Goal: Task Accomplishment & Management: Complete application form

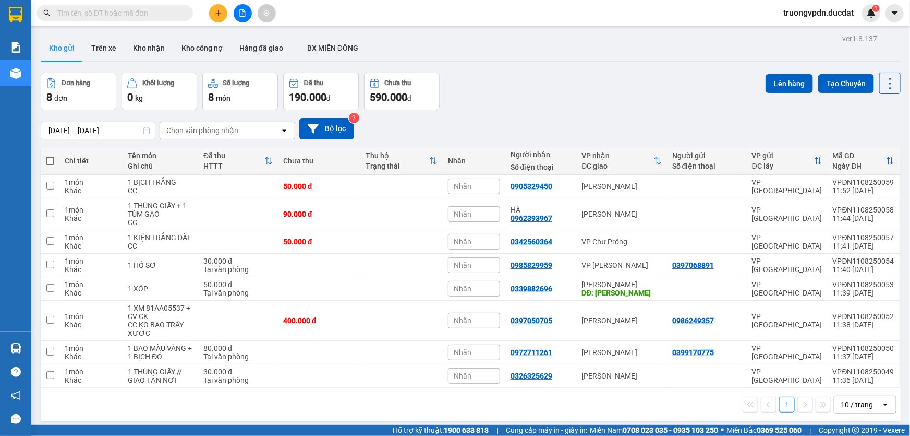
scroll to position [47, 0]
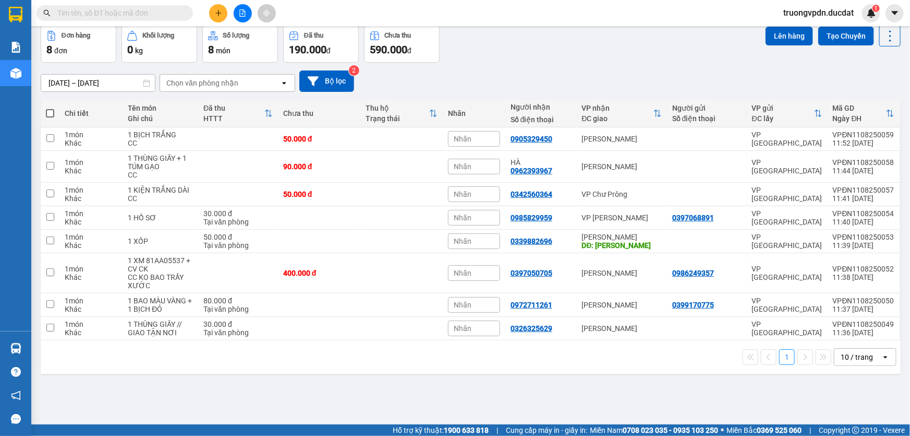
click at [216, 16] on icon "plus" at bounding box center [218, 12] width 7 height 7
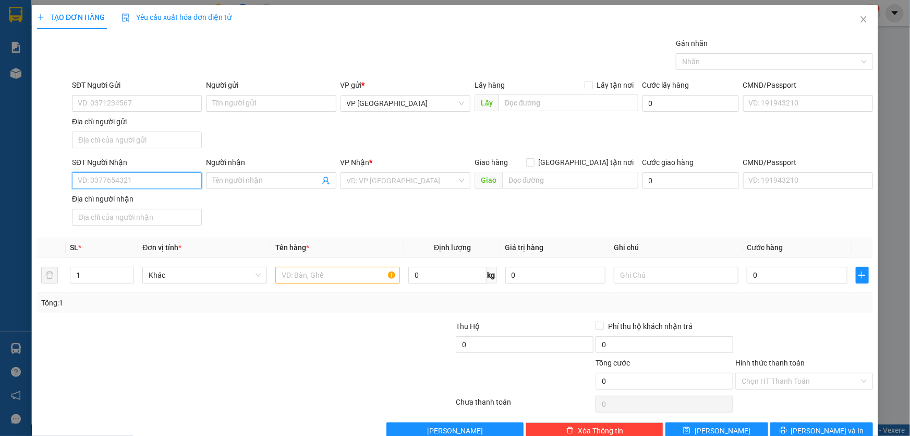
drag, startPoint x: 141, startPoint y: 180, endPoint x: 905, endPoint y: 176, distance: 764.1
click at [145, 179] on input "SĐT Người Nhận" at bounding box center [137, 180] width 130 height 17
type input "3"
click at [128, 200] on div "0908212337 - THẾ GIỚI BẾP" at bounding box center [136, 200] width 116 height 11
type input "0908212337"
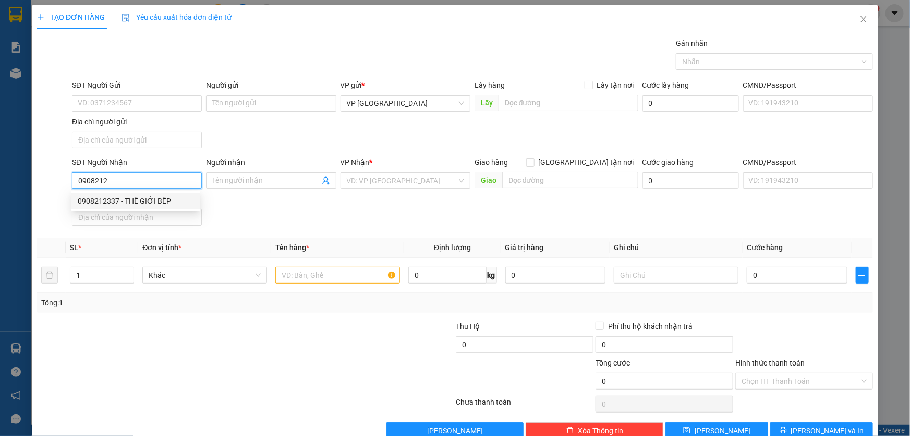
type input "THẾ GIỚI BẾP"
type input "0908212337"
click at [345, 276] on input "text" at bounding box center [337, 275] width 125 height 17
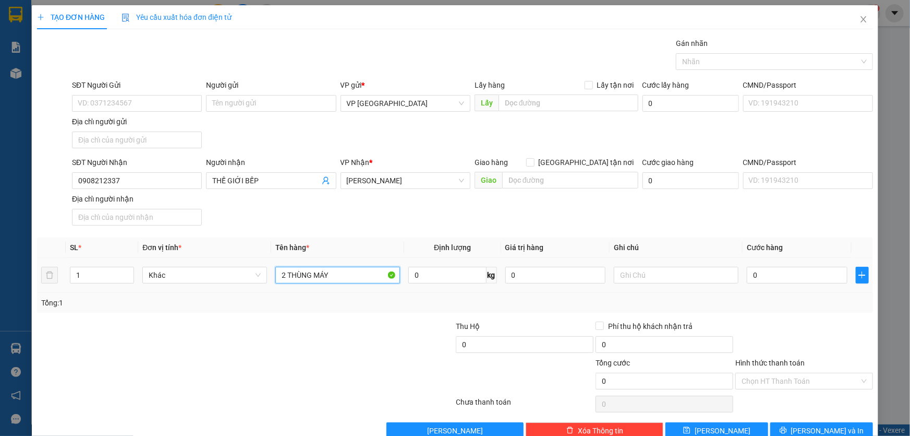
type input "2 THÙNG MÁY"
type input "CC"
type input "1"
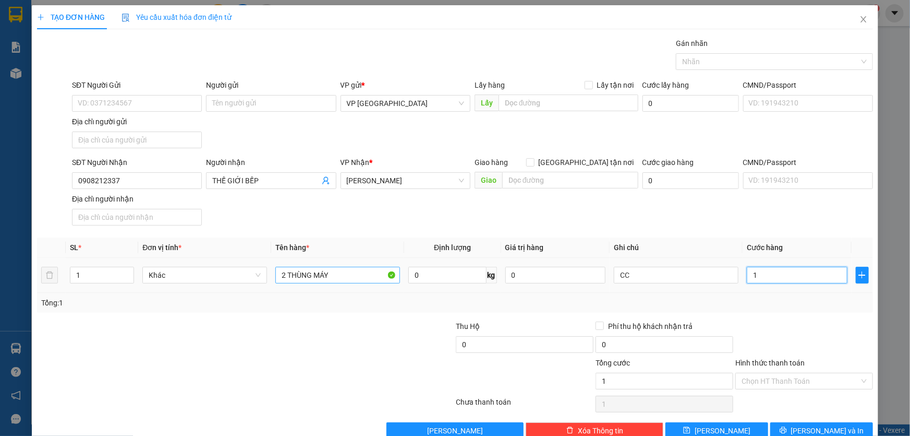
type input "14"
type input "140"
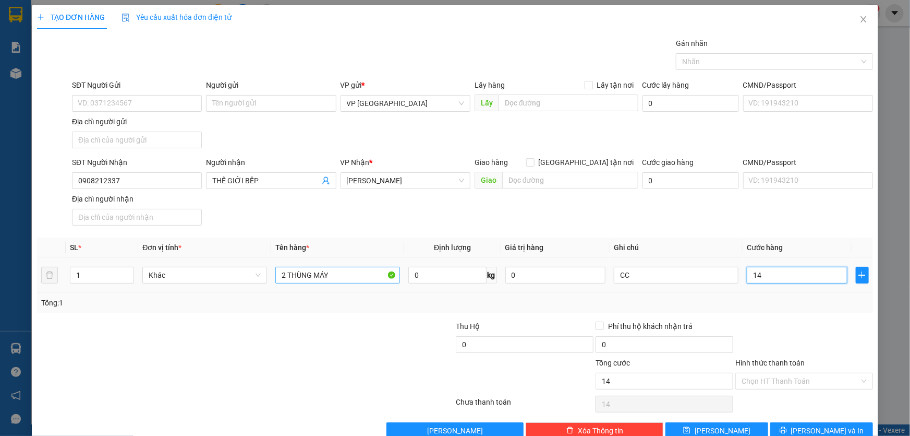
type input "140"
type input "1.400"
type input "14.000"
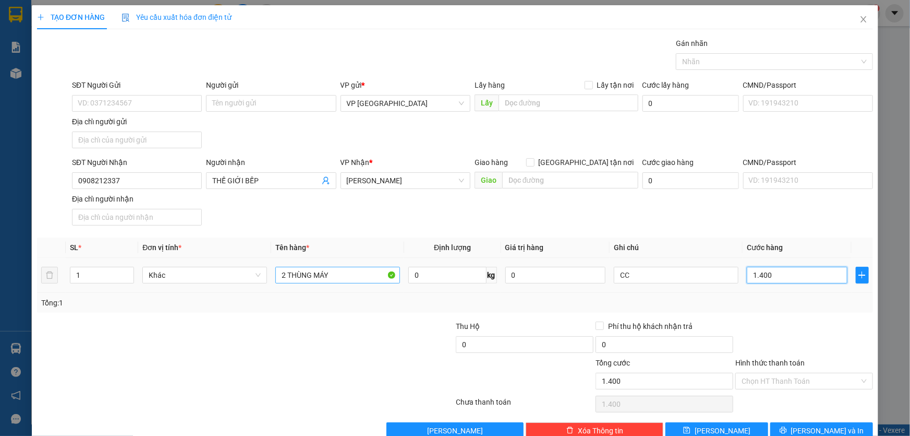
type input "14.000"
type input "140.000"
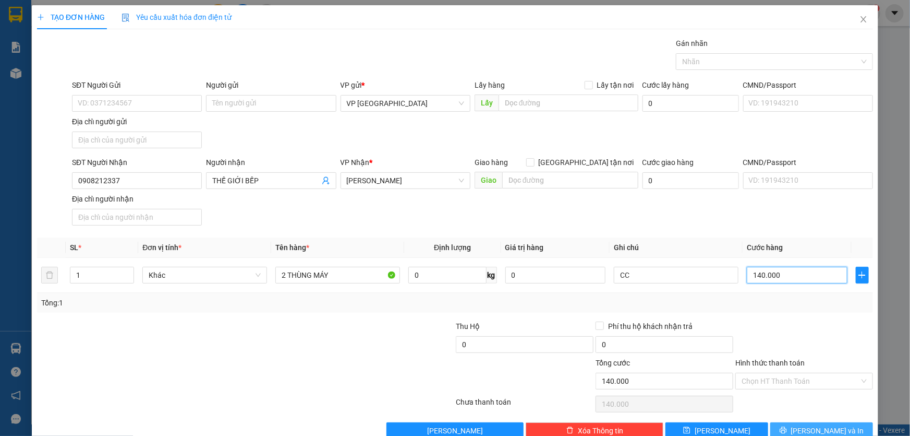
type input "140.000"
click at [792, 430] on button "[PERSON_NAME] và In" at bounding box center [821, 430] width 103 height 17
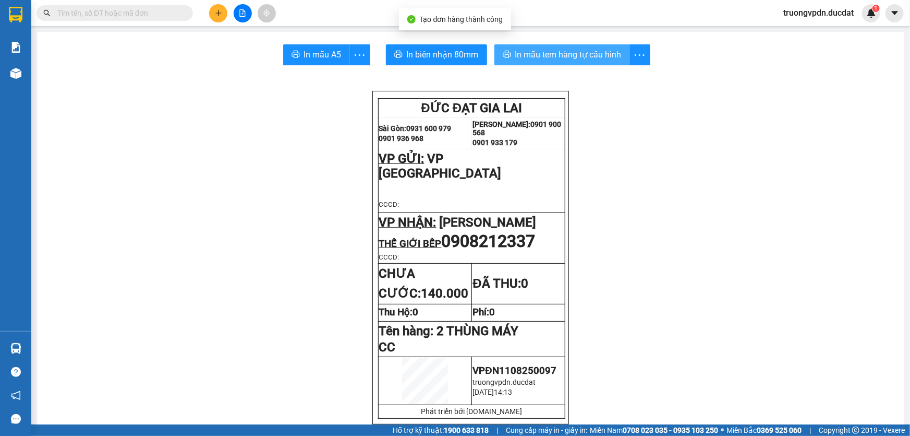
click at [600, 59] on span "In mẫu tem hàng tự cấu hình" at bounding box center [568, 54] width 106 height 13
click at [220, 11] on icon "plus" at bounding box center [218, 12] width 7 height 7
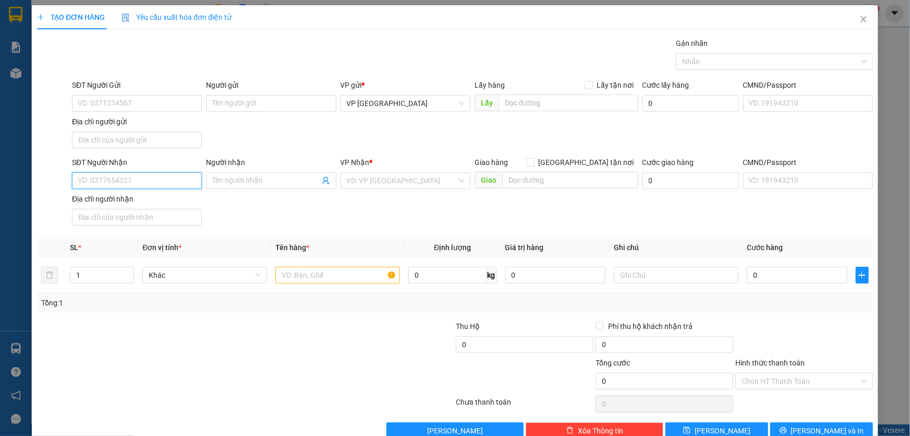
click at [129, 176] on input "SĐT Người Nhận" at bounding box center [137, 180] width 130 height 17
click at [108, 201] on div "0338762131" at bounding box center [136, 200] width 116 height 11
type input "0338762131"
type input "IA NHIN"
type input "0338762131"
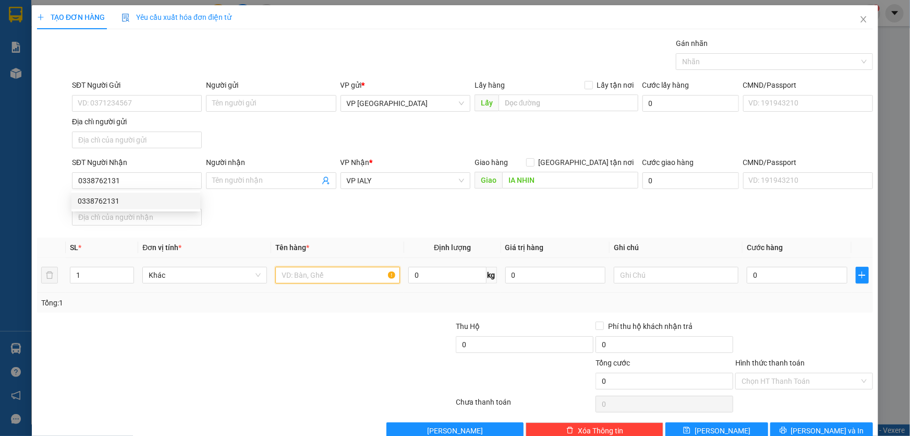
click at [300, 281] on input "text" at bounding box center [337, 275] width 125 height 17
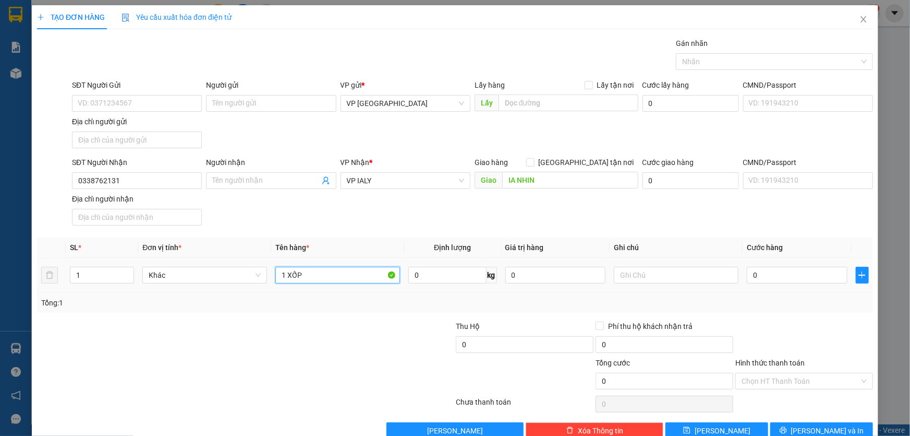
type input "1 XỐP"
type input "CC"
type input "5"
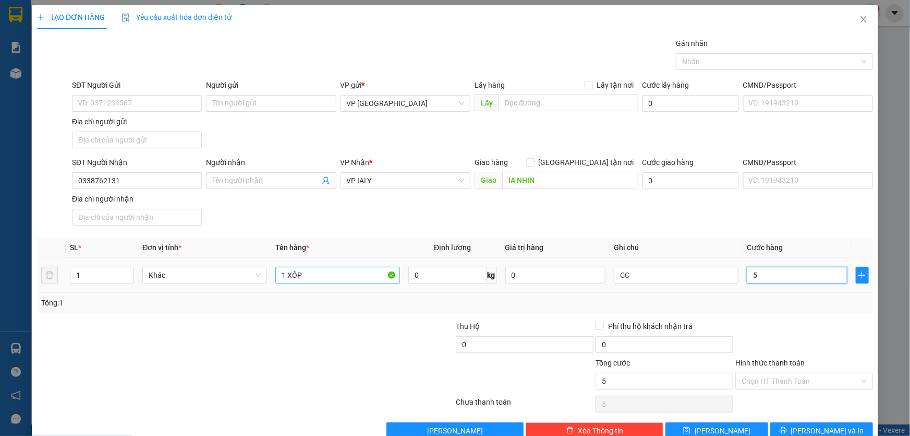
type input "50"
type input "500"
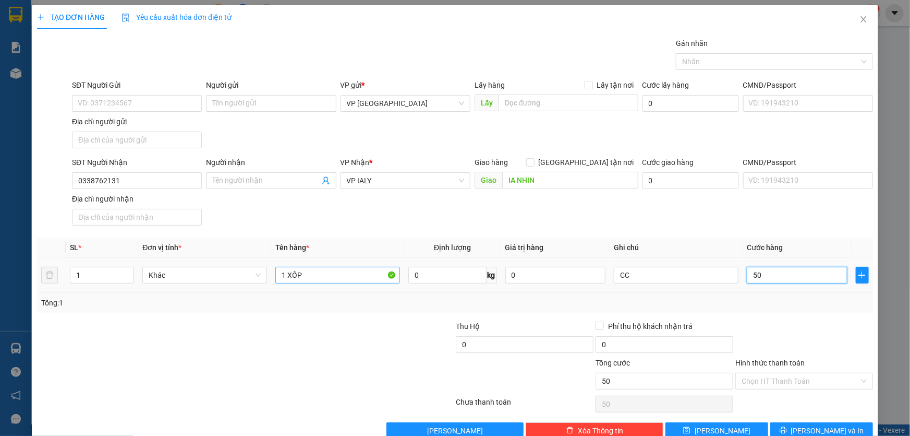
type input "500"
click at [808, 427] on span "[PERSON_NAME] và In" at bounding box center [827, 430] width 73 height 11
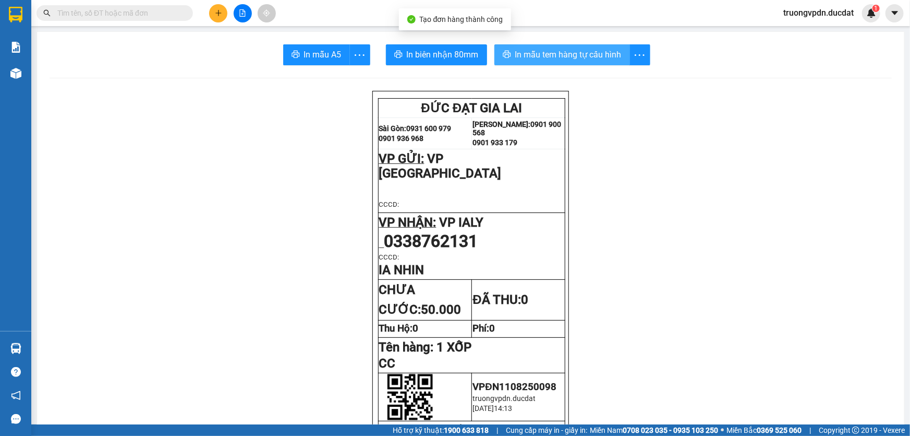
click at [611, 52] on span "In mẫu tem hàng tự cấu hình" at bounding box center [568, 54] width 106 height 13
